Goal: Task Accomplishment & Management: Complete application form

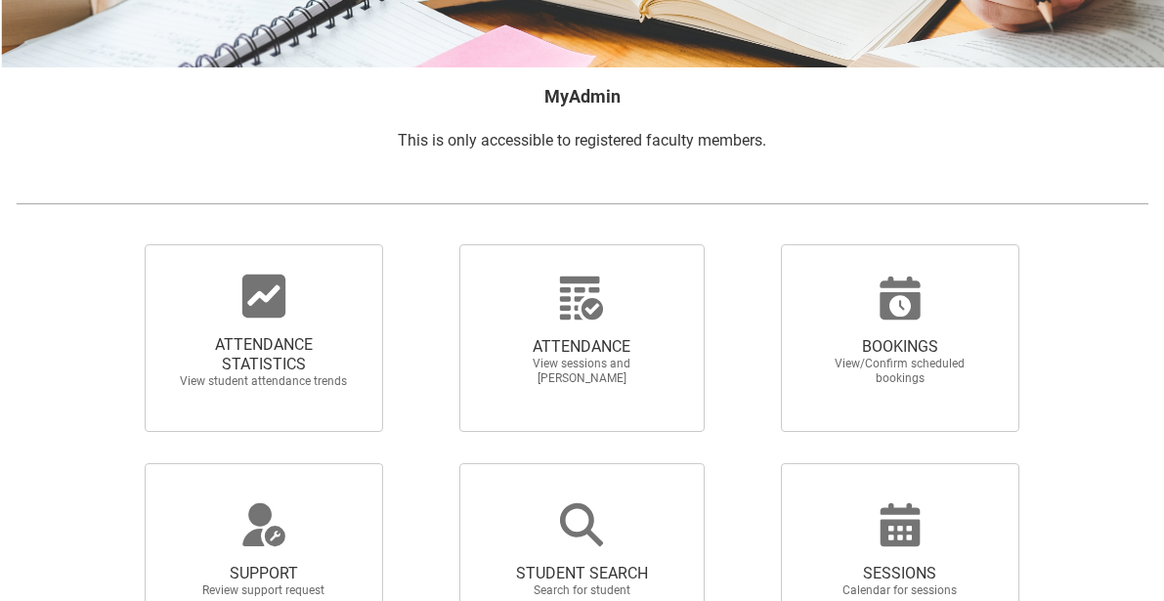
scroll to position [281, 0]
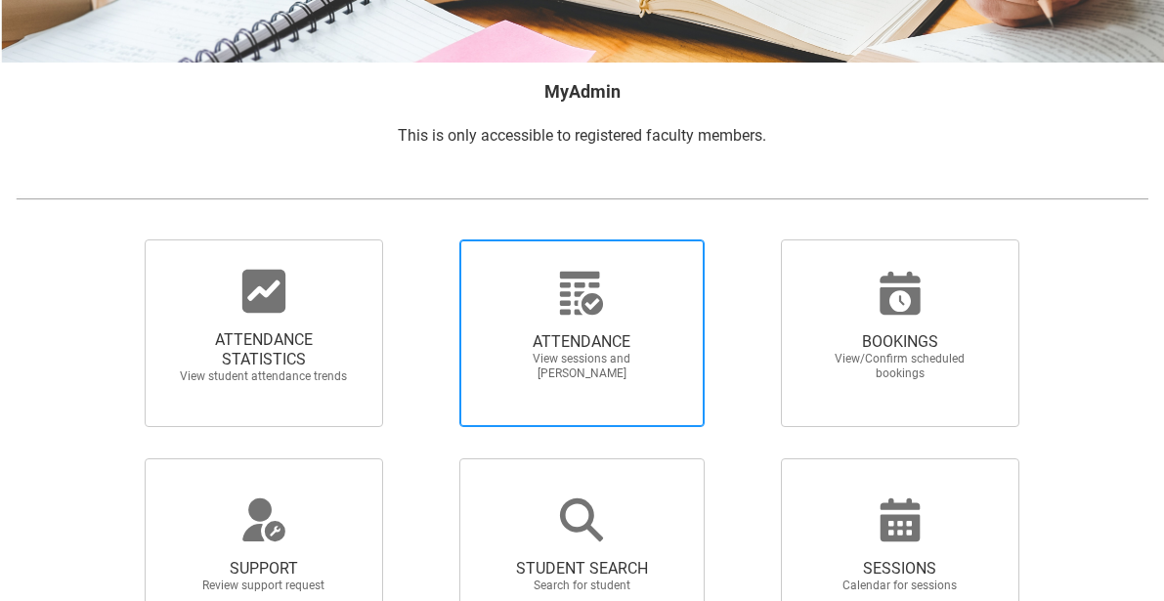
click at [535, 341] on span "ATTENDANCE" at bounding box center [581, 342] width 172 height 20
click at [429, 239] on input "ATTENDANCE View sessions and [PERSON_NAME]" at bounding box center [428, 238] width 1 height 1
radio input "true"
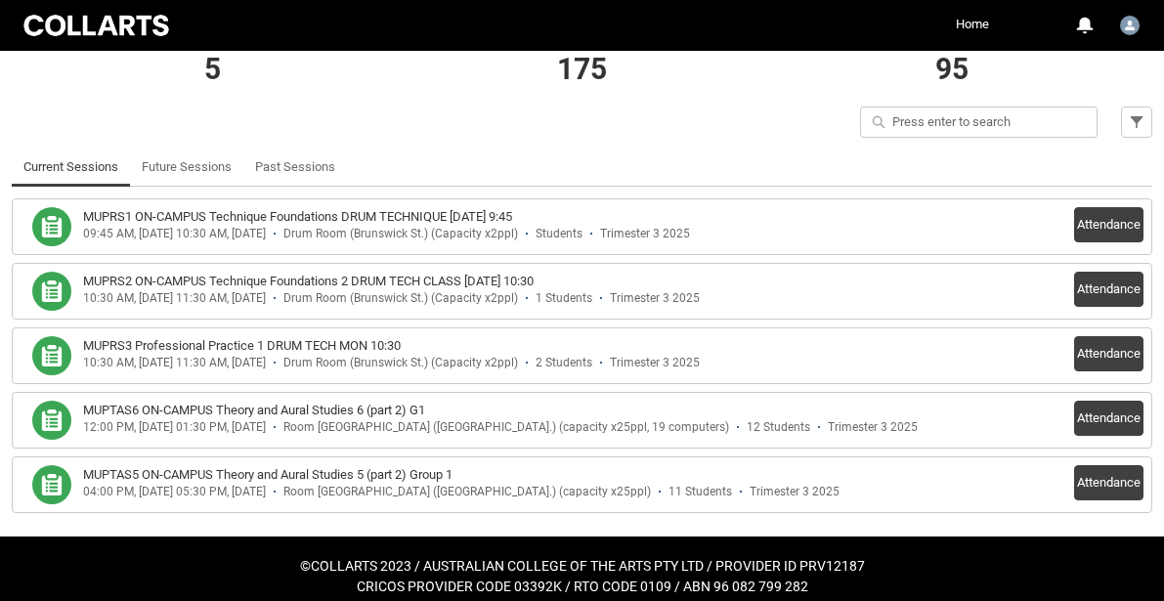
scroll to position [470, 0]
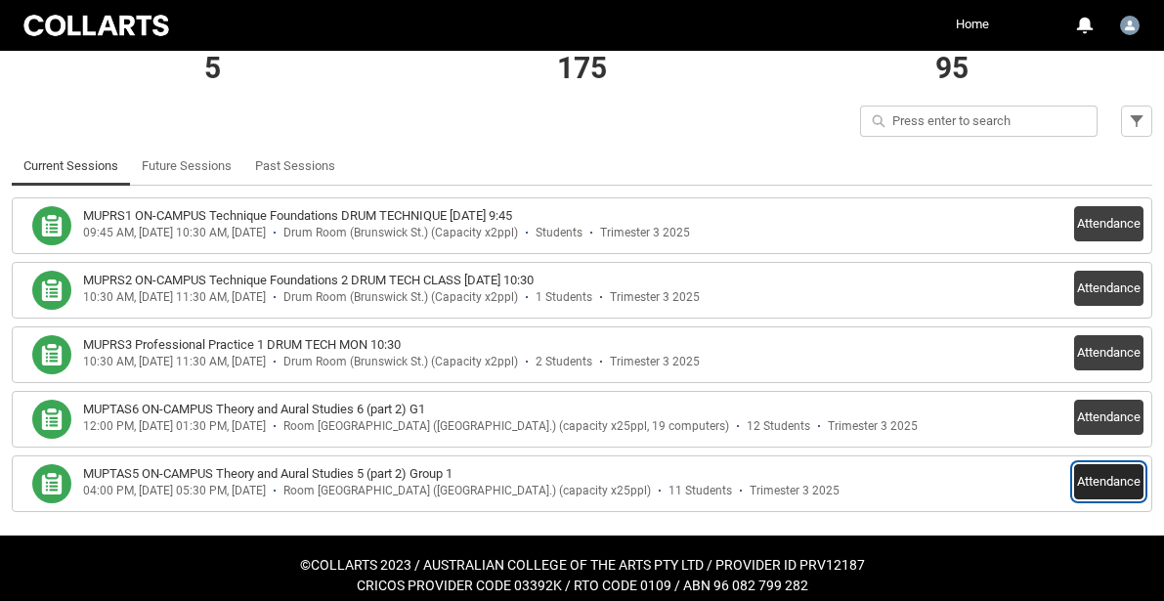
click at [1088, 464] on button "Attendance" at bounding box center [1108, 481] width 69 height 35
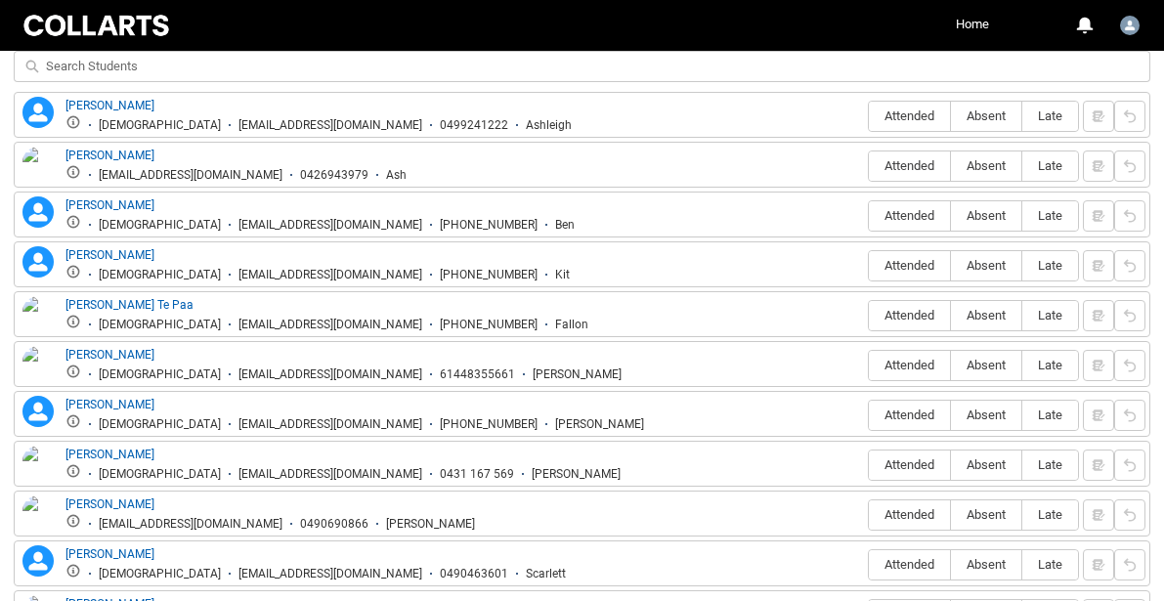
scroll to position [748, 0]
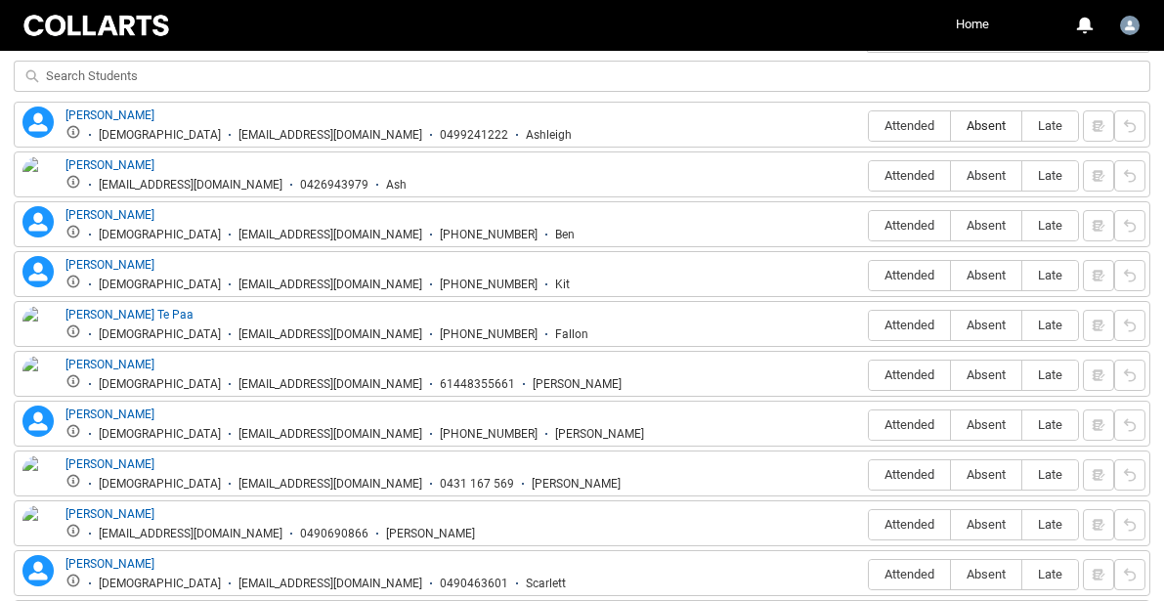
click at [993, 123] on span "Absent" at bounding box center [986, 125] width 70 height 15
click at [951, 125] on input "Absent" at bounding box center [950, 125] width 1 height 1
type lightning-radio-group "Absent"
radio input "true"
click at [978, 171] on span "Absent" at bounding box center [986, 175] width 70 height 15
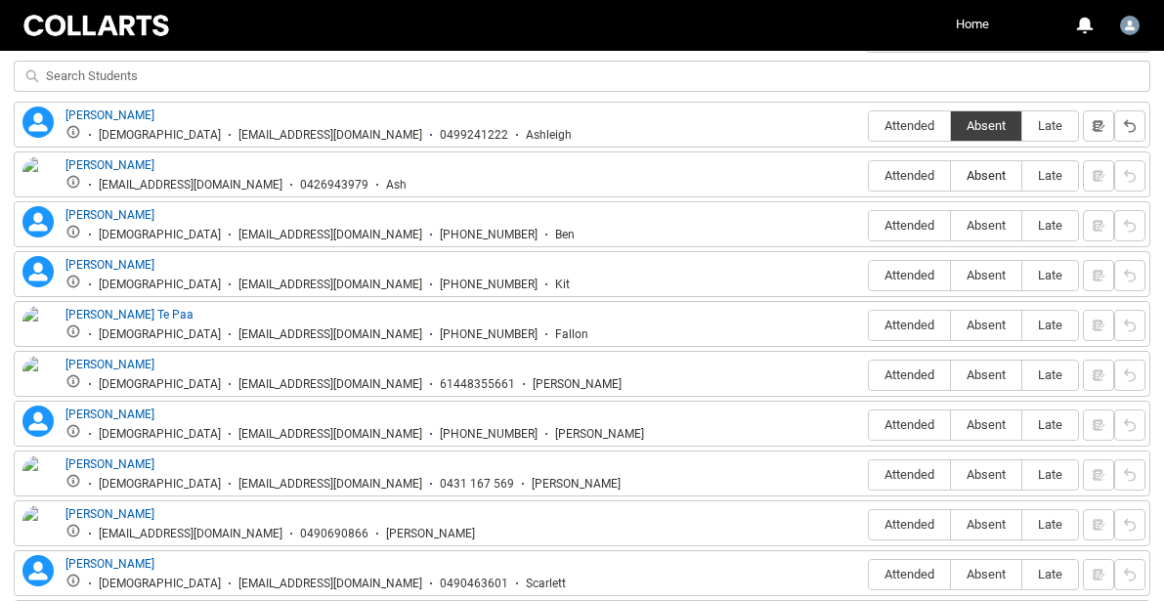
click at [951, 175] on input "Absent" at bounding box center [950, 175] width 1 height 1
type lightning-radio-group "Absent"
radio input "true"
click at [983, 228] on span "Absent" at bounding box center [986, 225] width 70 height 15
click at [951, 226] on input "Absent" at bounding box center [950, 225] width 1 height 1
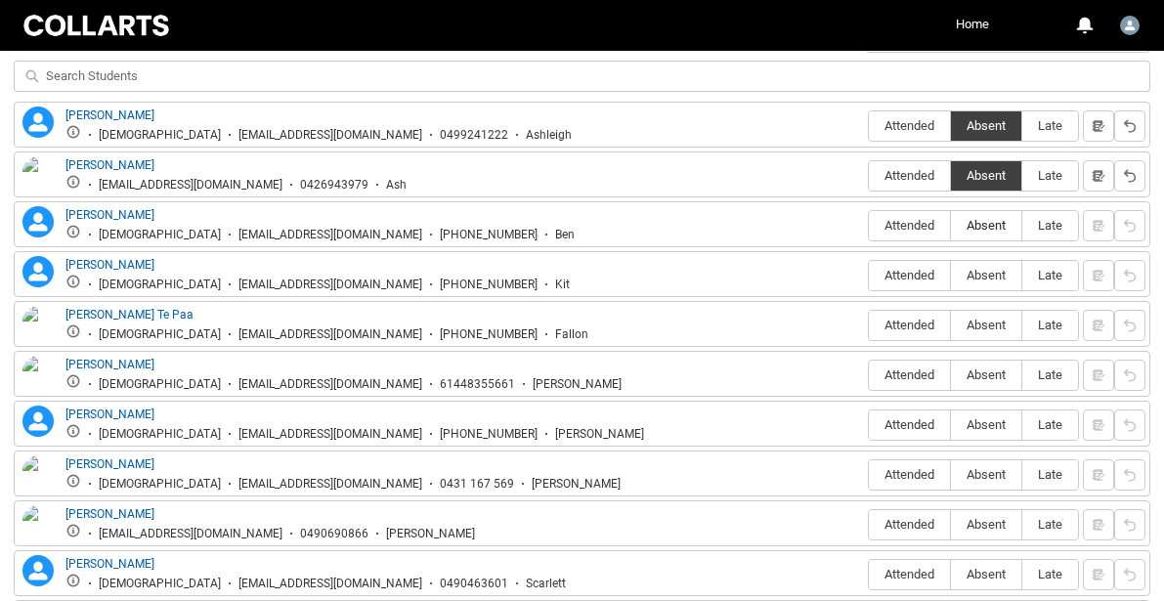
type lightning-radio-group "Absent"
radio input "true"
click at [983, 269] on span "Absent" at bounding box center [986, 275] width 70 height 15
click at [951, 275] on input "Absent" at bounding box center [950, 275] width 1 height 1
type lightning-radio-group "Absent"
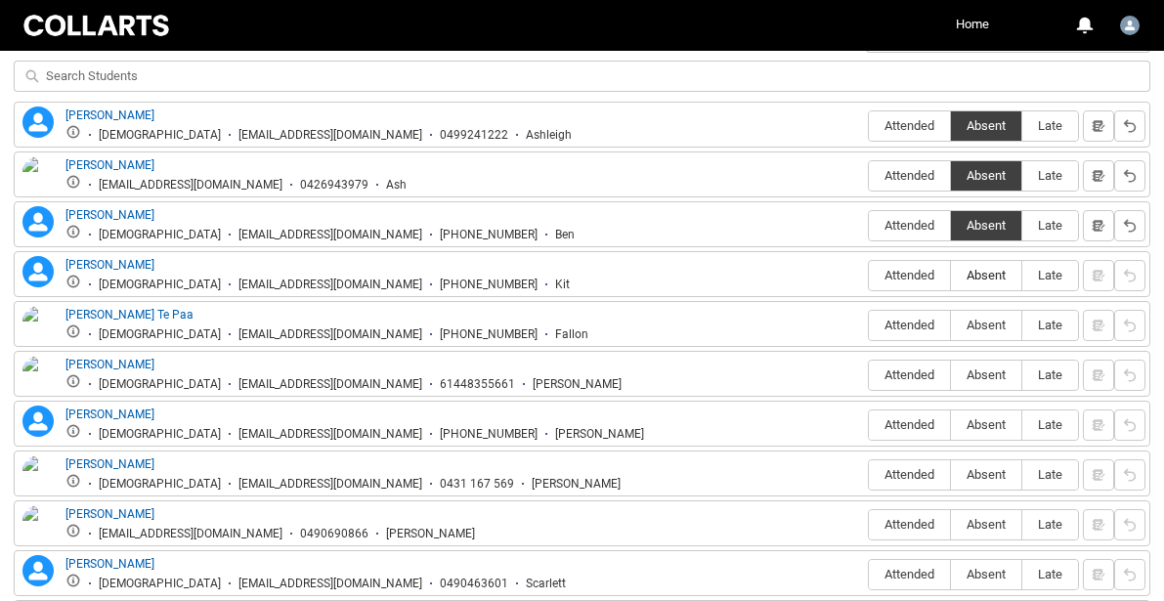
radio input "true"
click at [976, 325] on span "Absent" at bounding box center [986, 325] width 70 height 15
click at [951, 325] on input "Absent" at bounding box center [950, 324] width 1 height 1
type lightning-radio-group "Absent"
radio input "true"
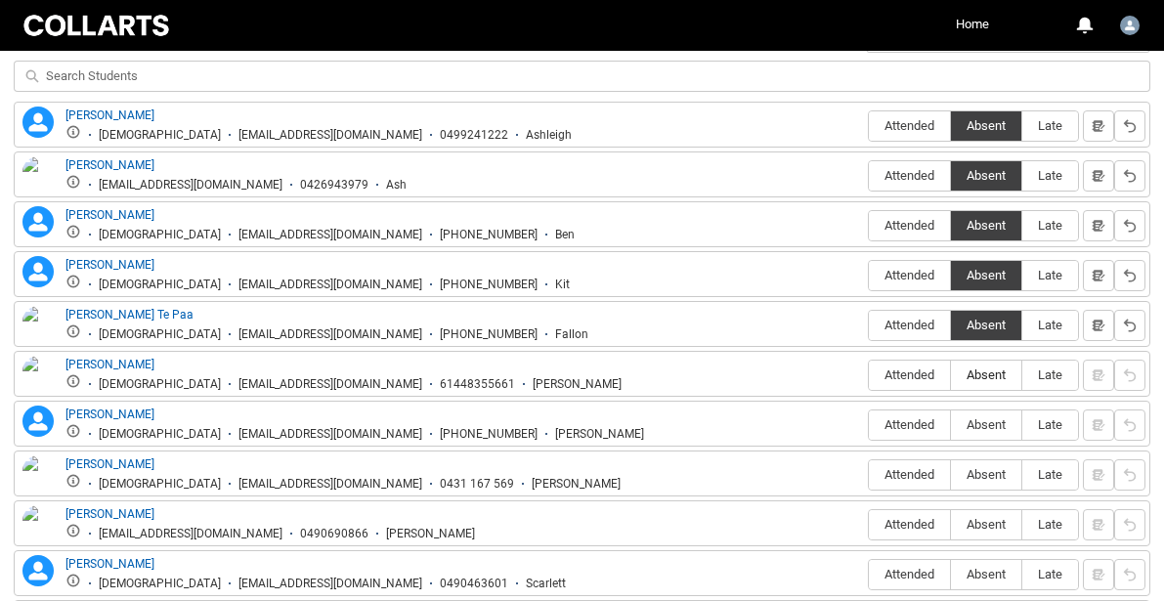
click at [976, 371] on span "Absent" at bounding box center [986, 374] width 70 height 15
click at [951, 374] on input "Absent" at bounding box center [950, 374] width 1 height 1
type lightning-radio-group "Absent"
radio input "true"
click at [920, 418] on span "Attended" at bounding box center [909, 424] width 81 height 15
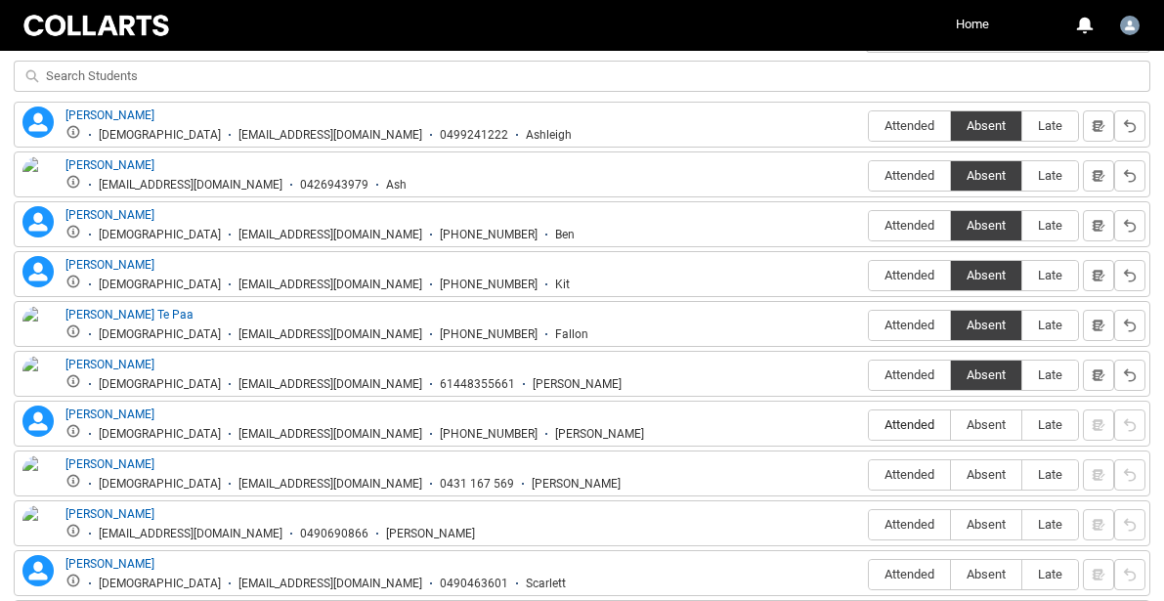
click at [869, 424] on input "Attended" at bounding box center [868, 424] width 1 height 1
type lightning-radio-group "Attended"
radio input "true"
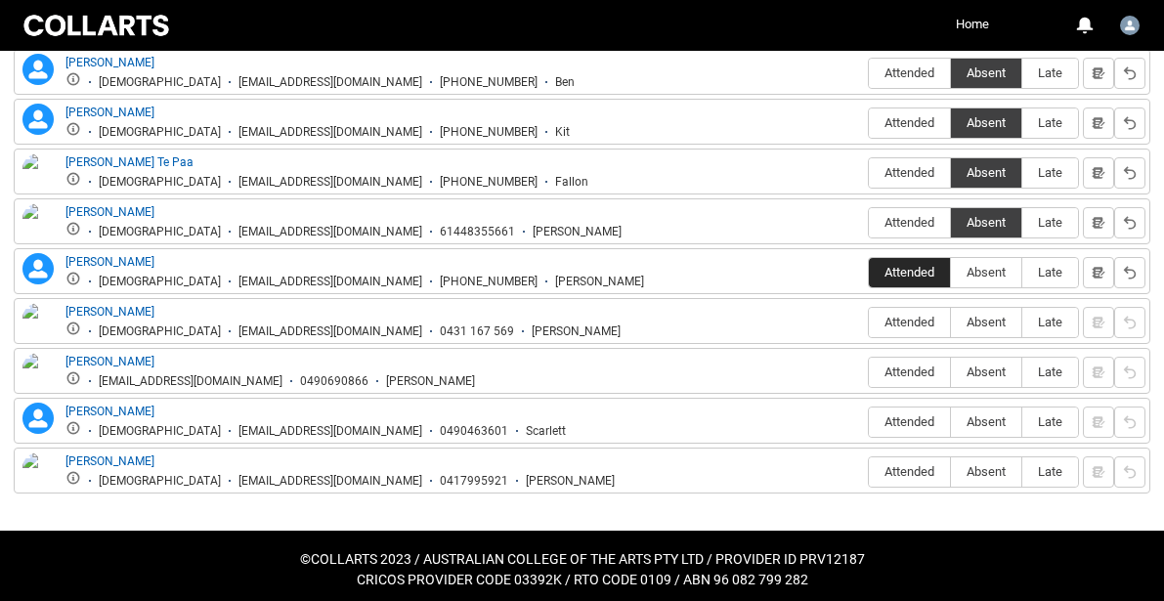
scroll to position [908, 0]
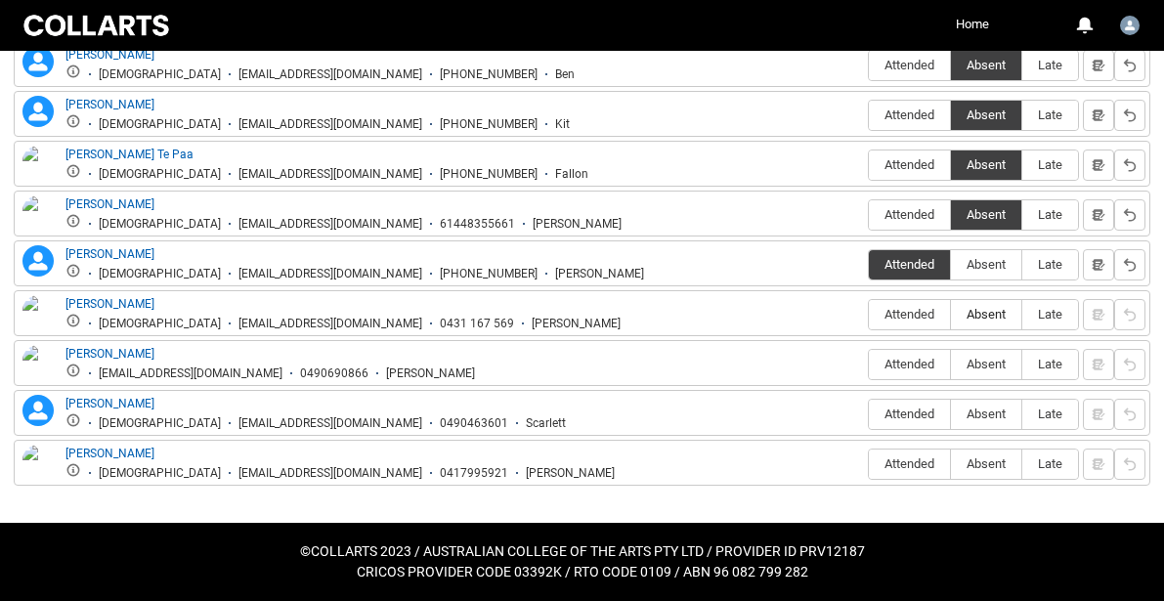
click at [986, 307] on span "Absent" at bounding box center [986, 314] width 70 height 15
click at [951, 314] on input "Absent" at bounding box center [950, 314] width 1 height 1
type lightning-radio-group "Absent"
radio input "true"
click at [990, 365] on span "Absent" at bounding box center [986, 364] width 70 height 15
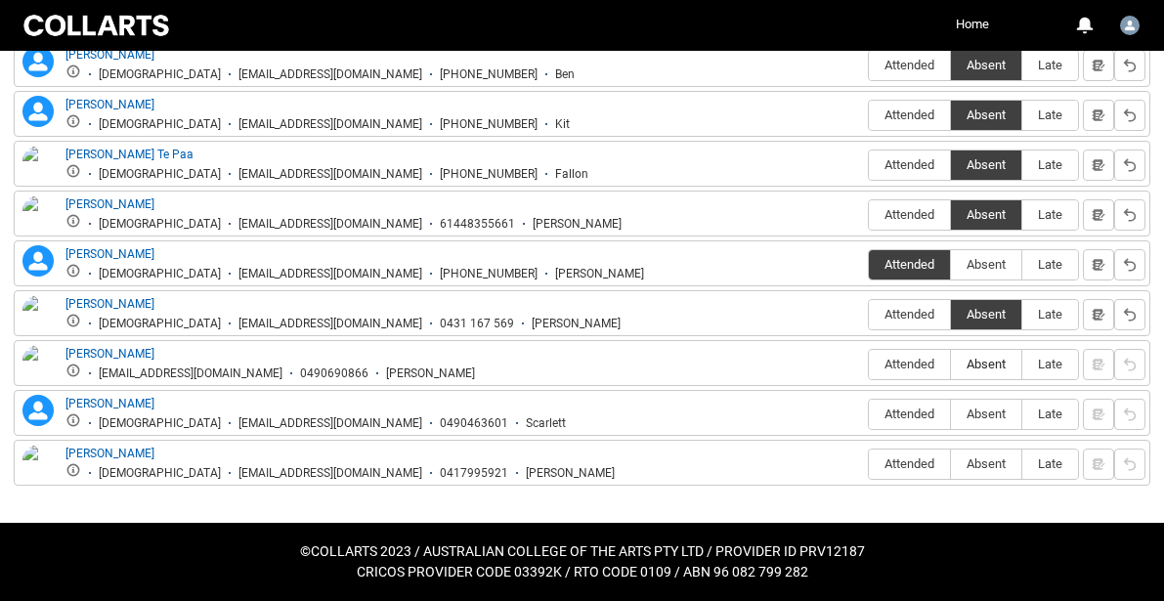
click at [951, 365] on input "Absent" at bounding box center [950, 364] width 1 height 1
type lightning-radio-group "Absent"
radio input "true"
click at [980, 408] on span "Absent" at bounding box center [986, 414] width 70 height 15
click at [951, 413] on input "Absent" at bounding box center [950, 413] width 1 height 1
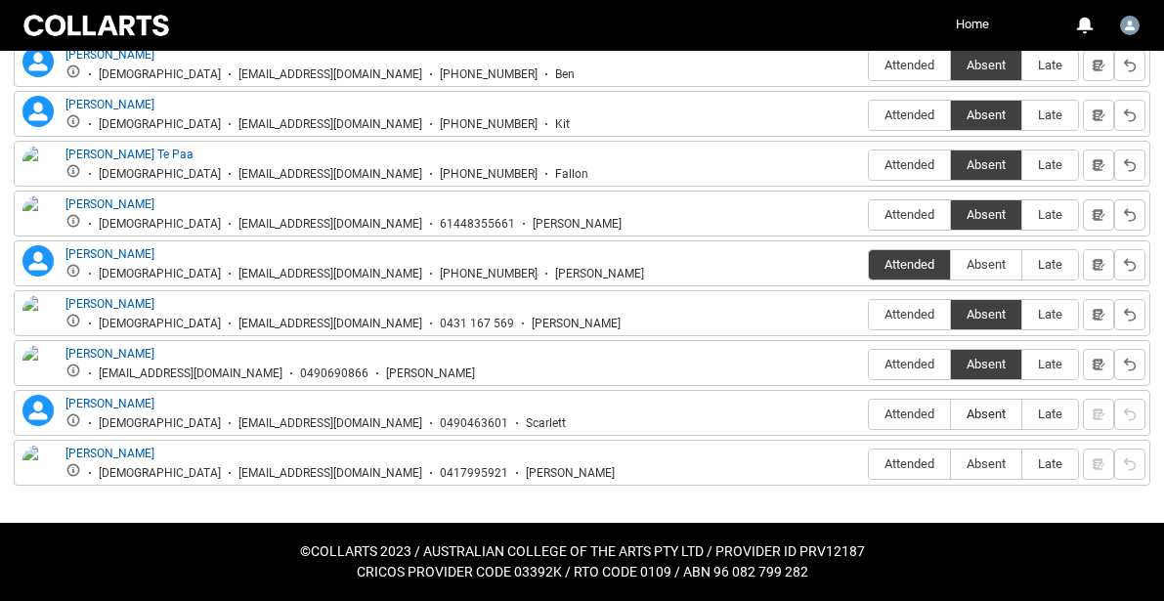
type lightning-radio-group "Absent"
radio input "true"
click at [988, 463] on span "Absent" at bounding box center [986, 463] width 70 height 15
click at [951, 463] on input "Absent" at bounding box center [950, 463] width 1 height 1
type lightning-radio-group "Absent"
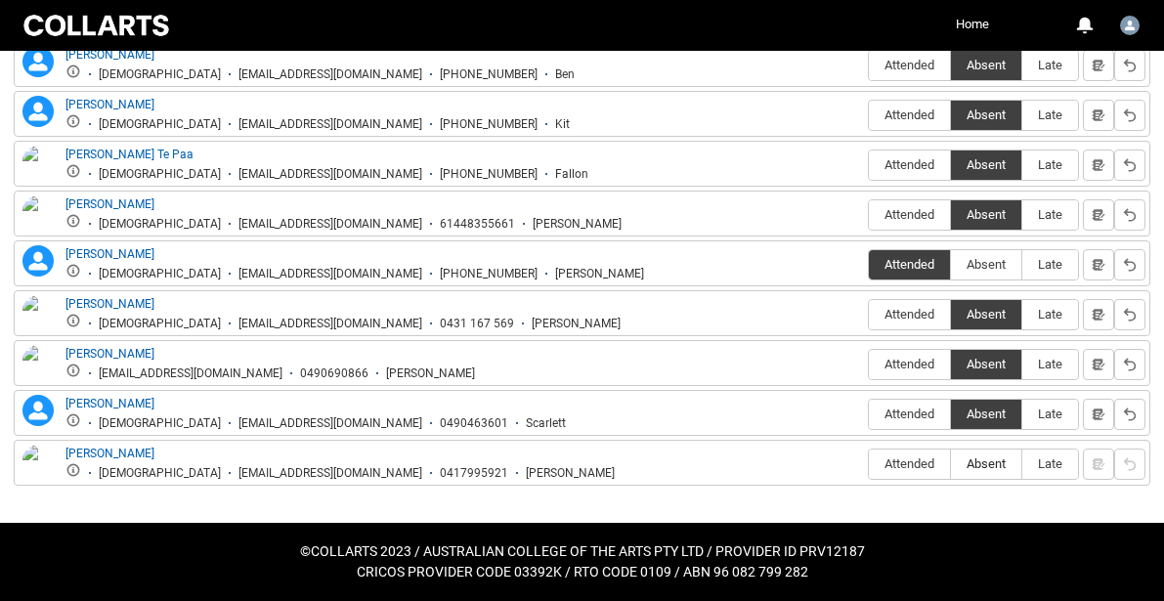
radio input "true"
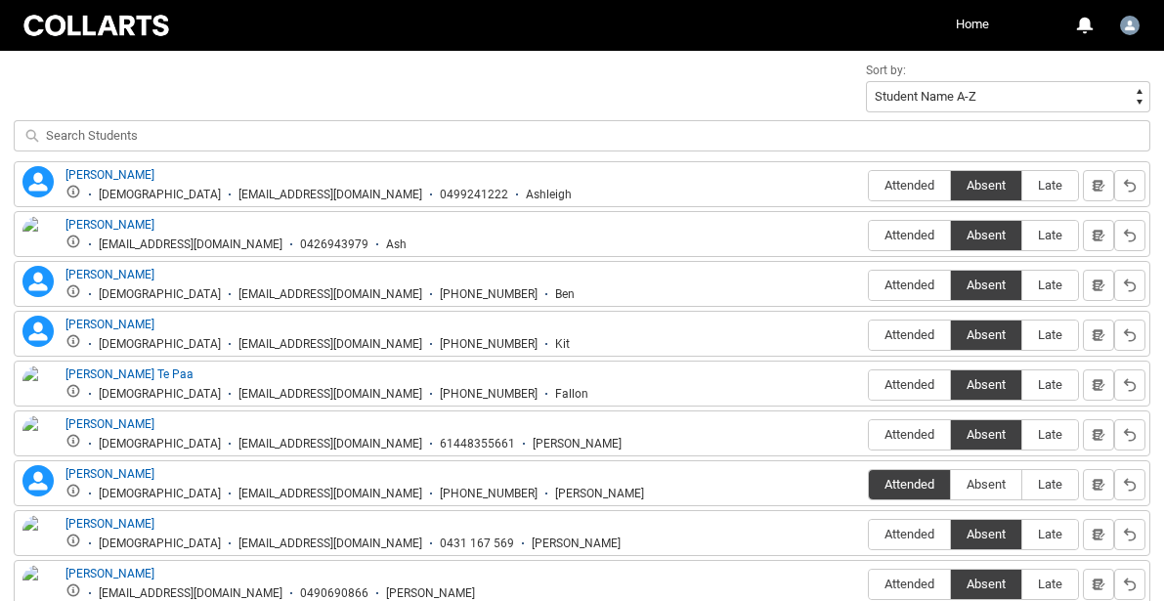
scroll to position [695, 0]
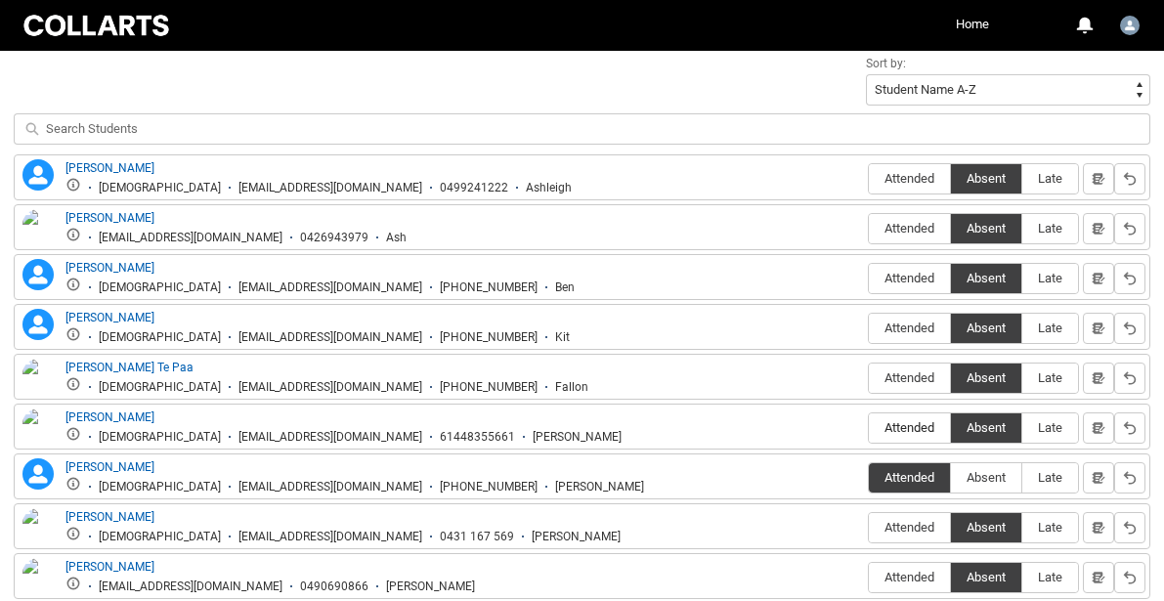
click at [901, 432] on span "Attended" at bounding box center [909, 427] width 81 height 15
click at [869, 428] on input "Attended" at bounding box center [868, 427] width 1 height 1
type lightning-radio-group "Attended"
radio input "true"
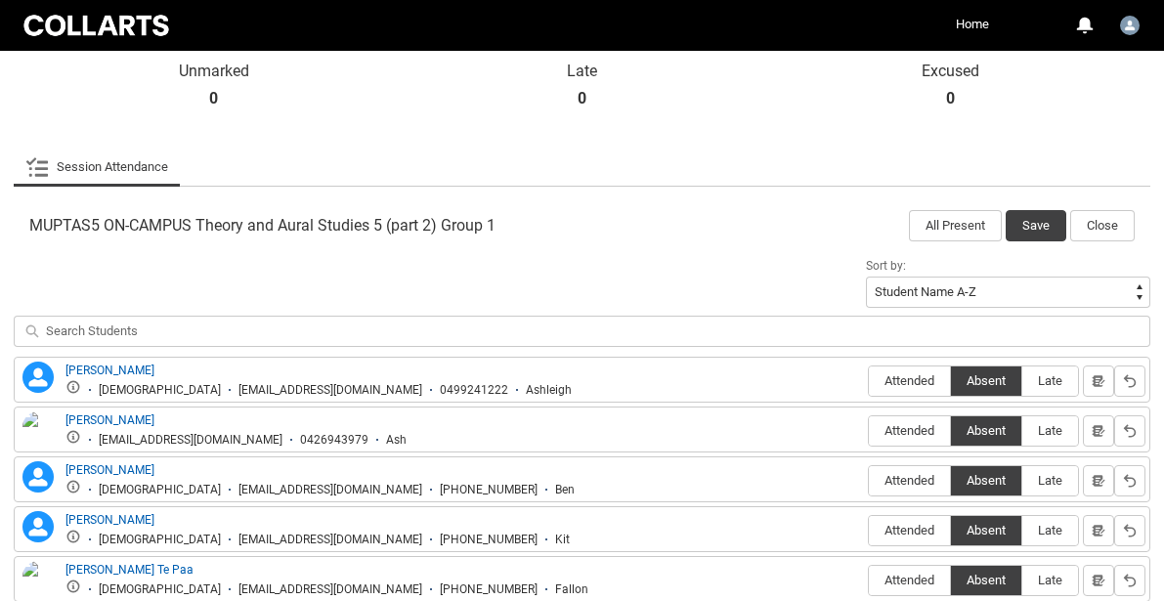
scroll to position [460, 0]
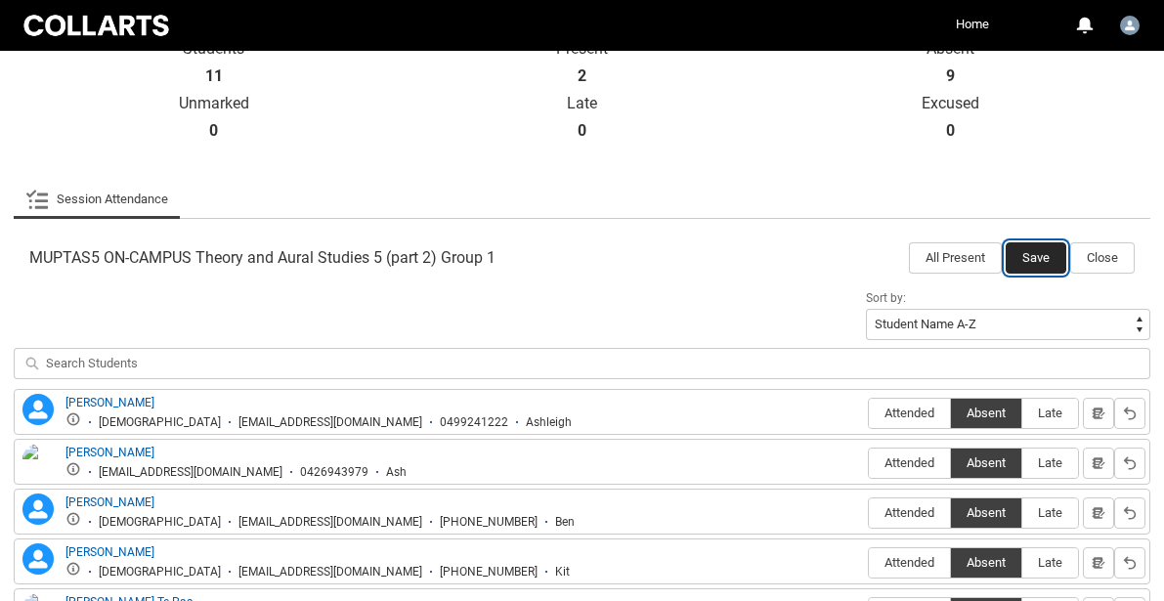
click at [1026, 258] on button "Save" at bounding box center [1036, 257] width 61 height 31
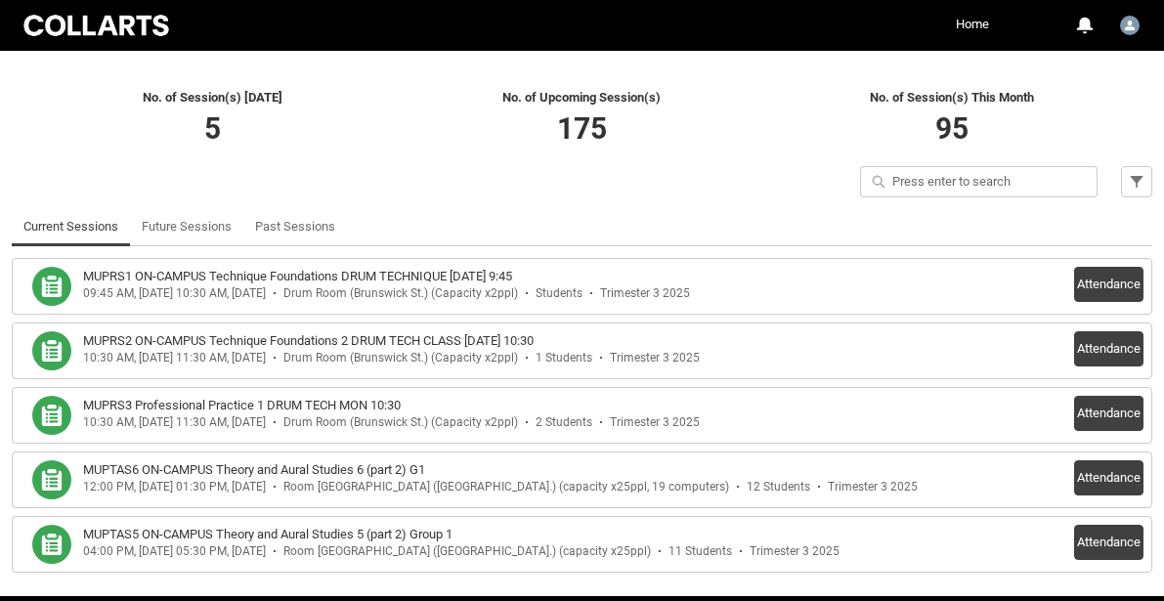
scroll to position [415, 0]
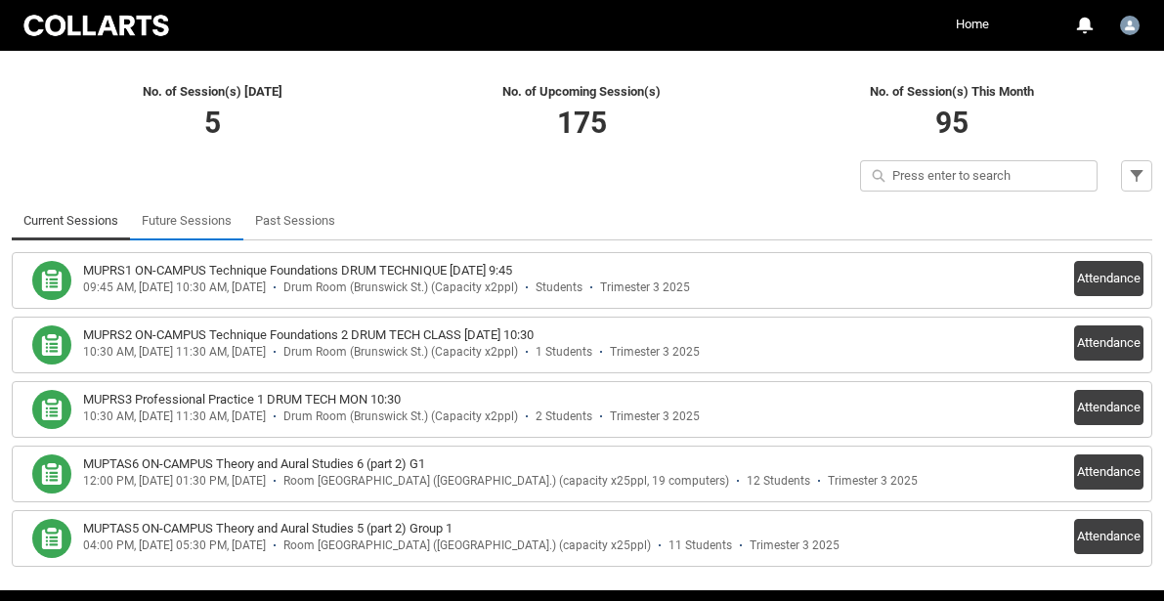
click at [202, 225] on link "Future Sessions" at bounding box center [187, 220] width 90 height 39
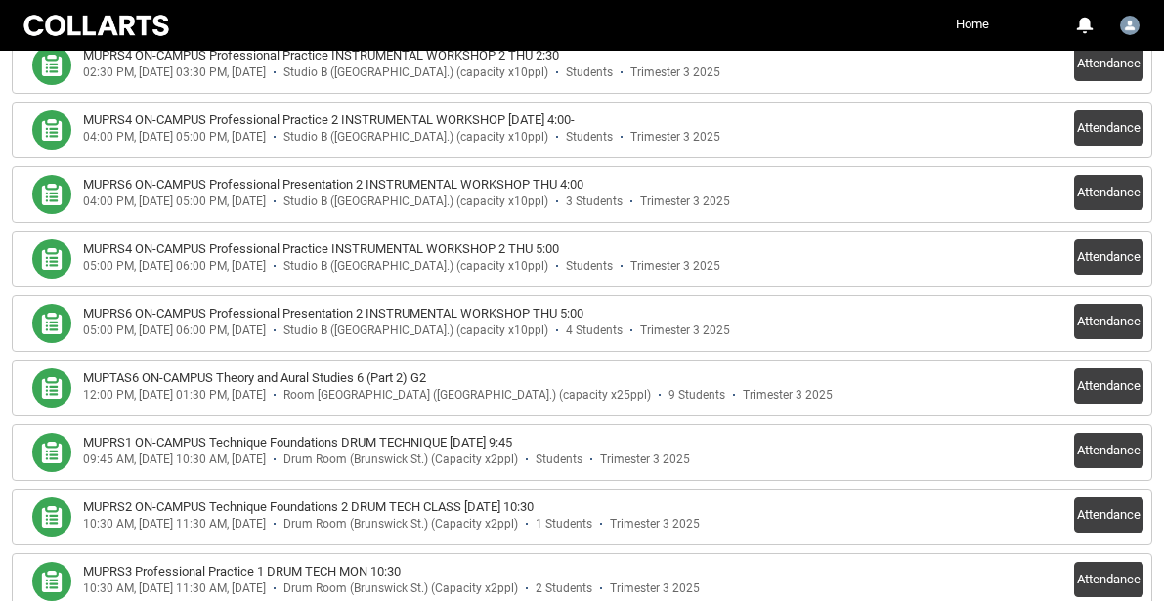
scroll to position [1218, 0]
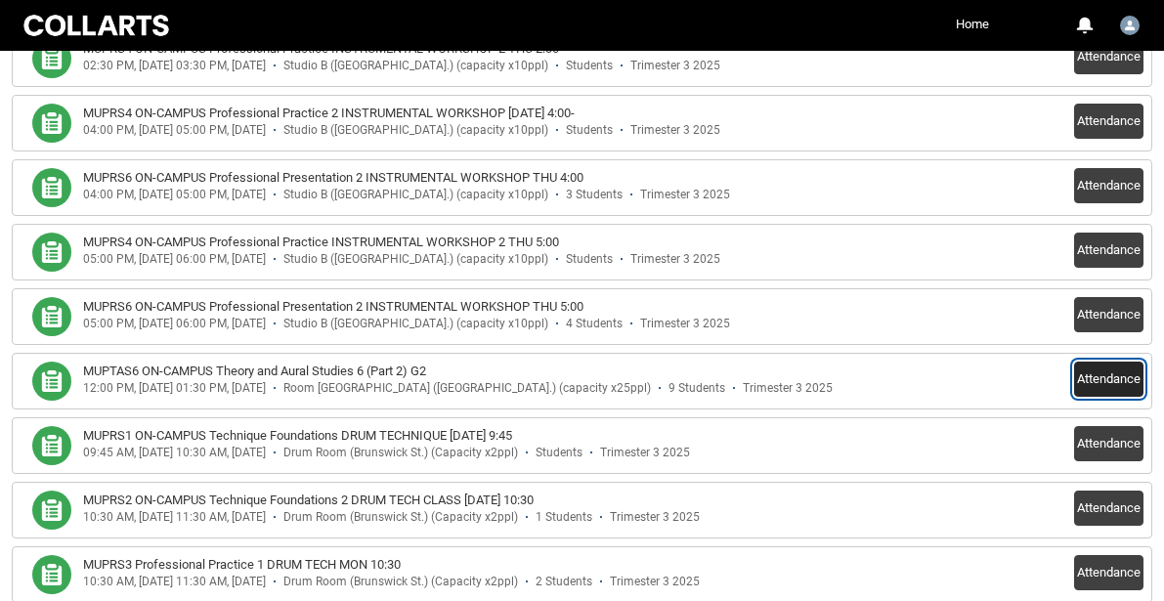
click at [1089, 378] on button "Attendance" at bounding box center [1108, 379] width 69 height 35
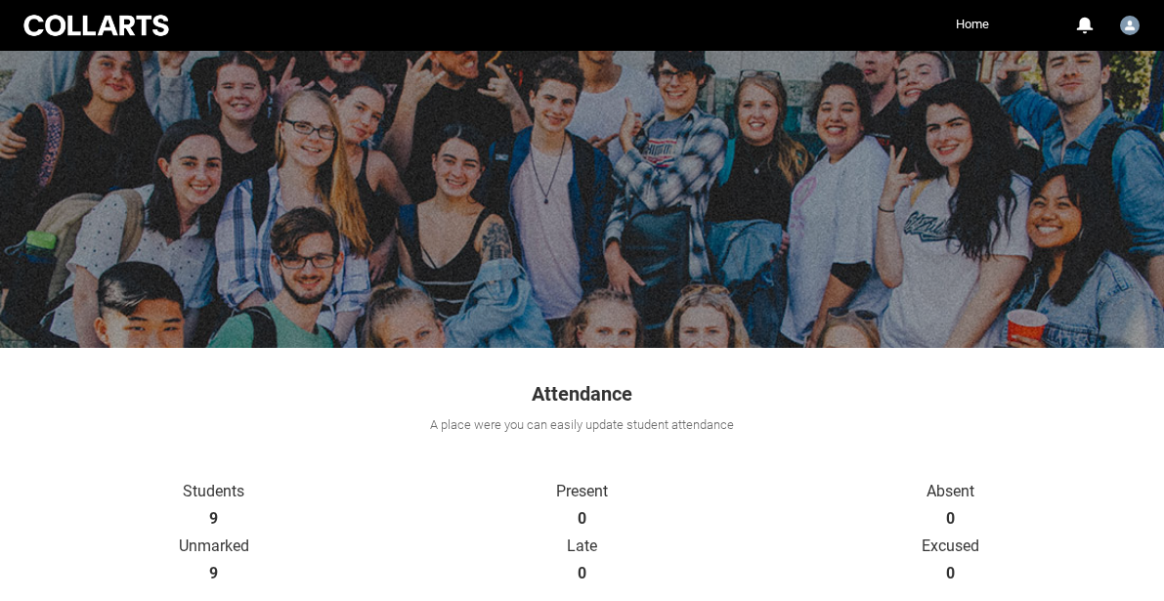
scroll to position [0, 0]
